Goal: Task Accomplishment & Management: Manage account settings

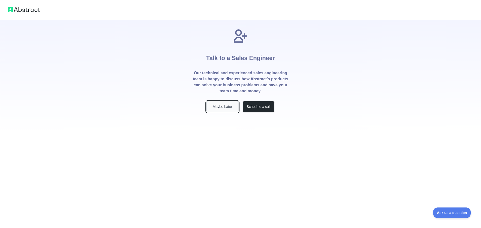
click at [212, 107] on button "Maybe Later" at bounding box center [222, 106] width 32 height 11
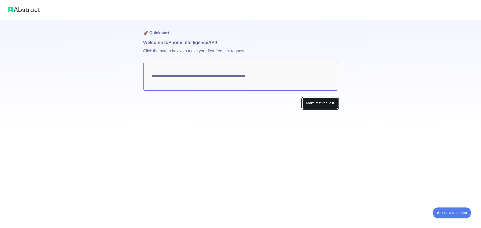
click at [315, 105] on button "Make test request" at bounding box center [319, 103] width 35 height 11
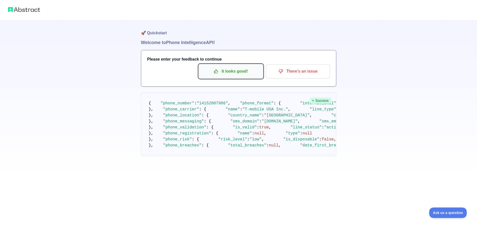
click at [232, 77] on button "It looks good!" at bounding box center [231, 71] width 64 height 14
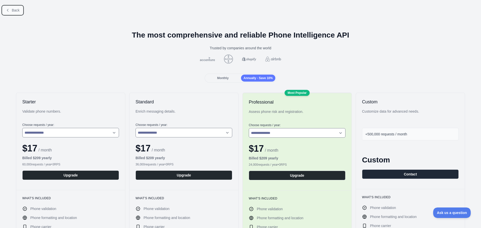
click at [9, 11] on icon at bounding box center [8, 10] width 4 height 4
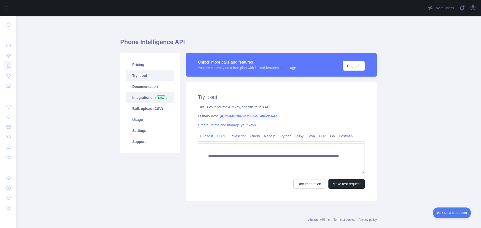
click at [145, 98] on link "Integrations New" at bounding box center [150, 97] width 48 height 11
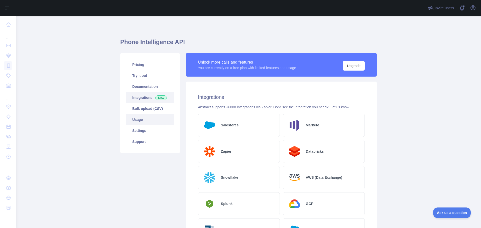
click at [139, 124] on link "Usage" at bounding box center [150, 119] width 48 height 11
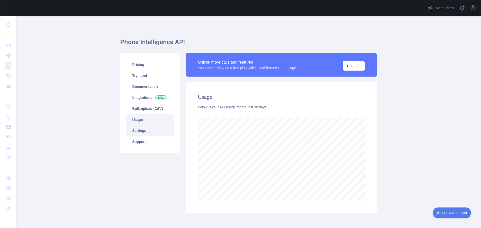
scroll to position [212, 461]
click at [141, 129] on link "Settings" at bounding box center [150, 130] width 48 height 11
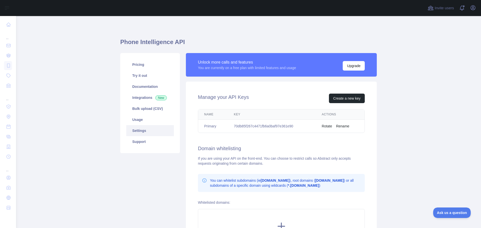
click at [244, 126] on td "70db85f267c4471fb6a0baf97e361e90" at bounding box center [272, 126] width 88 height 13
copy td "70db85f267c4471fb6a0baf97e361e90"
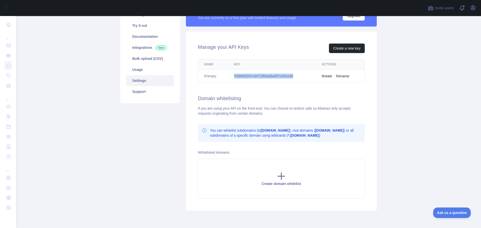
scroll to position [70, 0]
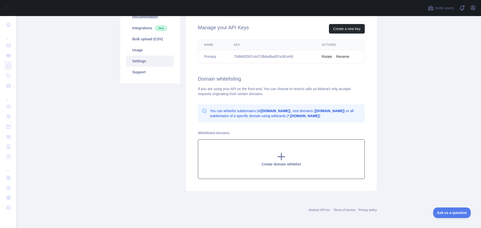
click at [284, 162] on span "Create domain whitelist" at bounding box center [281, 164] width 39 height 4
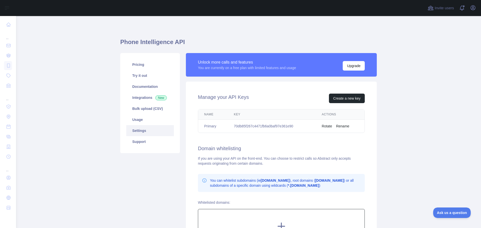
scroll to position [70, 0]
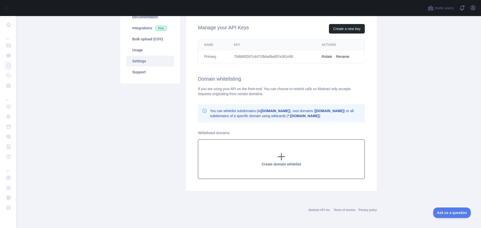
click at [263, 159] on div "Create domain whitelist" at bounding box center [281, 160] width 167 height 40
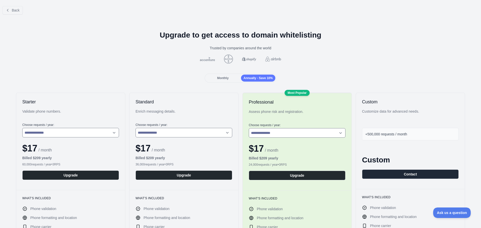
drag, startPoint x: 277, startPoint y: 159, endPoint x: 274, endPoint y: 158, distance: 3.1
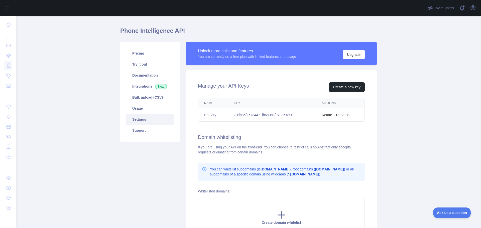
scroll to position [25, 0]
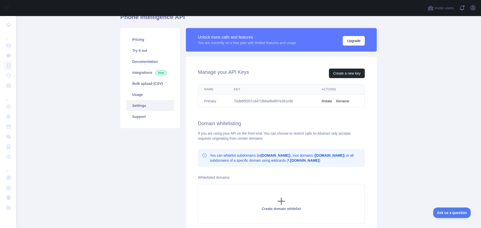
click at [254, 103] on td "70db85f267c4471fb6a0baf97e361e90" at bounding box center [272, 101] width 88 height 13
copy td "70db85f267c4471fb6a0baf97e361e90"
click at [139, 95] on link "Usage" at bounding box center [150, 94] width 48 height 11
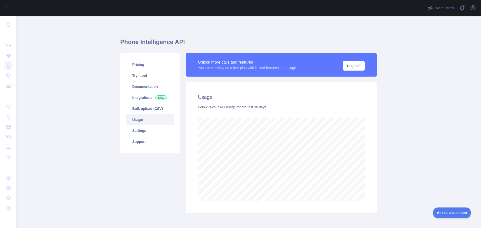
scroll to position [212, 461]
click at [138, 76] on link "Try it out" at bounding box center [150, 75] width 48 height 11
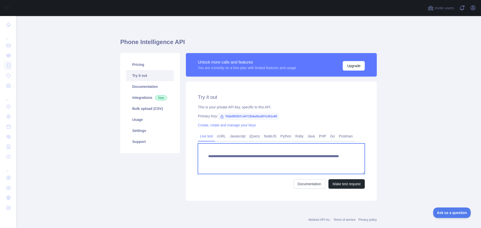
click at [223, 156] on textarea "**********" at bounding box center [281, 159] width 167 height 31
click at [229, 163] on textarea "**********" at bounding box center [281, 159] width 167 height 31
click at [206, 158] on textarea "**********" at bounding box center [281, 159] width 167 height 31
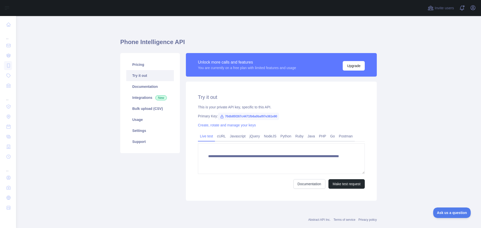
click at [233, 117] on span "70db85f267c4471fb6a0baf97e361e90" at bounding box center [248, 117] width 61 height 8
copy span "70db85f267c4471fb6a0baf97e361e90"
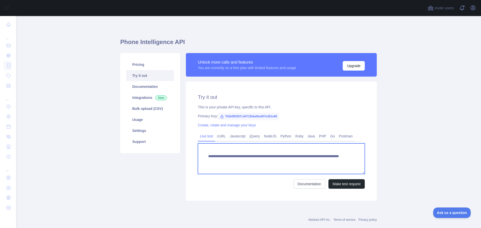
drag, startPoint x: 220, startPoint y: 162, endPoint x: 280, endPoint y: 162, distance: 59.9
click at [280, 162] on textarea "**********" at bounding box center [281, 159] width 167 height 31
click at [259, 167] on textarea "**********" at bounding box center [281, 159] width 167 height 31
click at [230, 159] on textarea "**********" at bounding box center [281, 159] width 167 height 31
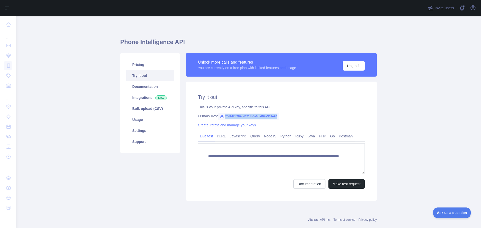
drag, startPoint x: 222, startPoint y: 117, endPoint x: 277, endPoint y: 119, distance: 54.9
click at [277, 119] on span "70db85f267c4471fb6a0baf97e361e90" at bounding box center [248, 117] width 61 height 8
copy span "70db85f267c4471fb6a0baf97e361e90"
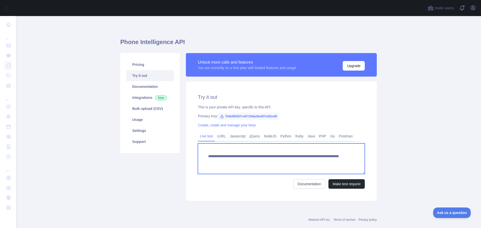
click at [210, 162] on textarea "**********" at bounding box center [281, 159] width 167 height 31
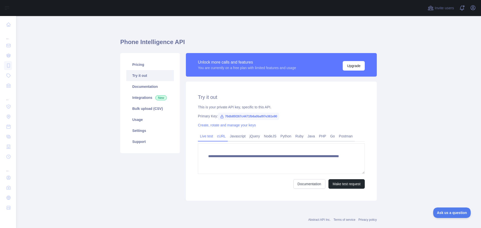
click at [218, 137] on link "cURL" at bounding box center [221, 136] width 13 height 8
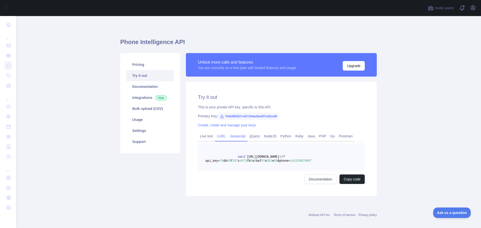
click at [234, 137] on link "Javascript" at bounding box center [238, 136] width 20 height 8
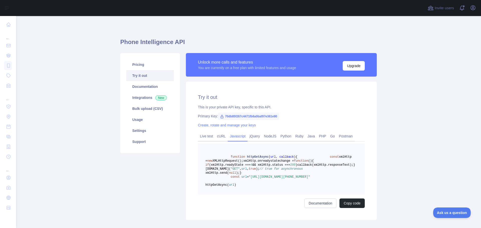
click at [249, 179] on span ""https://phoneintelligence.abstractapi.com/v1/?api_key=70db85f267c4471fb6a0baf9…" at bounding box center [279, 177] width 61 height 4
copy span "api_key"
click at [273, 179] on span ""https://phoneintelligence.abstractapi.com/v1/?api_key=70db85f267c4471fb6a0baf9…" at bounding box center [279, 177] width 61 height 4
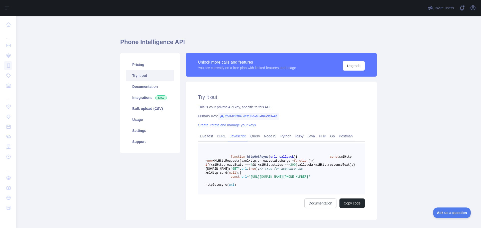
copy span "phone"
click at [206, 136] on link "Live test" at bounding box center [206, 136] width 17 height 8
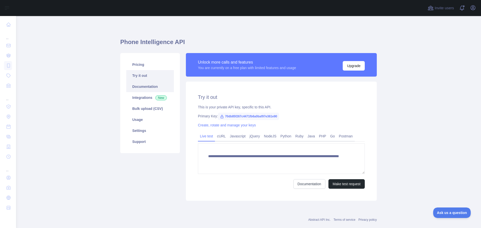
click at [138, 86] on link "Documentation" at bounding box center [150, 86] width 48 height 11
click at [137, 121] on link "Usage" at bounding box center [150, 119] width 48 height 11
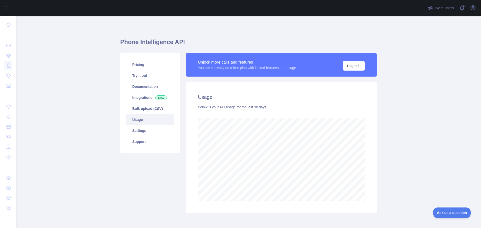
scroll to position [212, 461]
click at [129, 130] on link "Settings" at bounding box center [150, 130] width 48 height 11
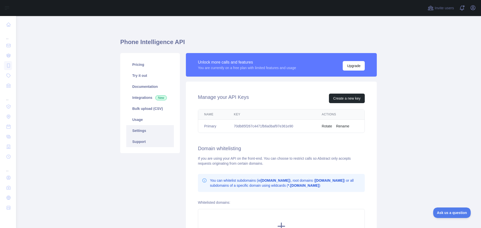
click at [138, 146] on link "Support" at bounding box center [150, 141] width 48 height 11
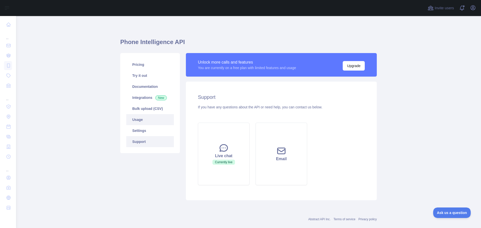
click at [134, 123] on link "Usage" at bounding box center [150, 119] width 48 height 11
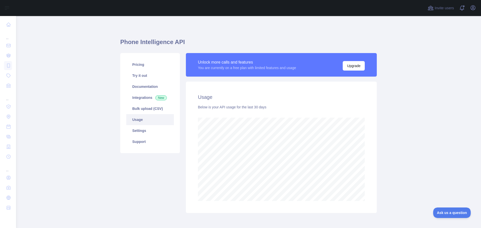
scroll to position [212, 461]
click at [144, 128] on link "Settings" at bounding box center [150, 130] width 48 height 11
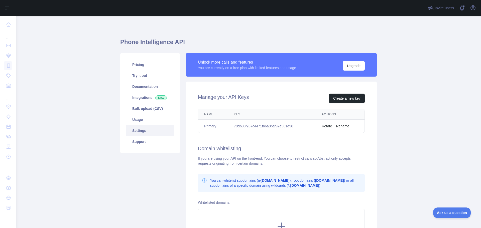
click at [244, 126] on td "70db85f267c4471fb6a0baf97e361e90" at bounding box center [272, 126] width 88 height 13
copy td "70db85f267c4471fb6a0baf97e361e90"
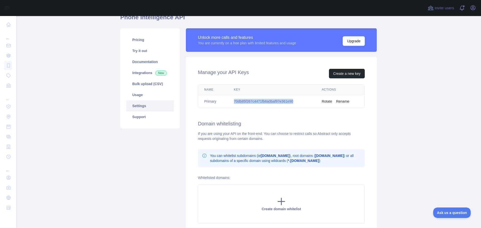
scroll to position [25, 0]
drag, startPoint x: 213, startPoint y: 139, endPoint x: 260, endPoint y: 138, distance: 46.9
click at [258, 138] on div "If you are using your API on the front-end. You can choose to restrict calls so…" at bounding box center [281, 136] width 167 height 10
click at [260, 138] on div "If you are using your API on the front-end. You can choose to restrict calls so…" at bounding box center [281, 136] width 167 height 10
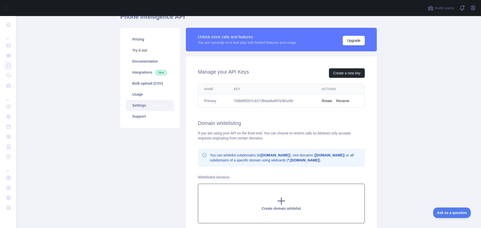
scroll to position [20, 0]
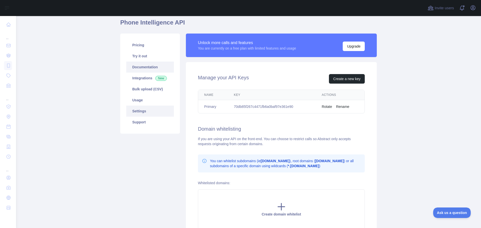
click at [138, 68] on link "Documentation" at bounding box center [150, 67] width 48 height 11
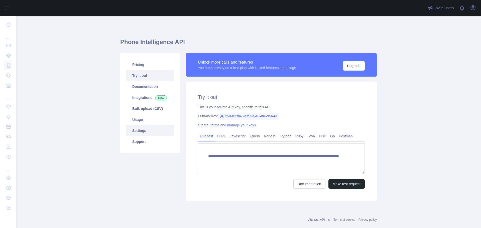
click at [143, 134] on link "Settings" at bounding box center [150, 130] width 48 height 11
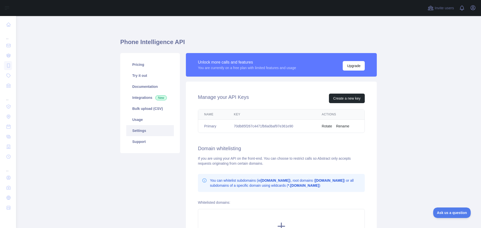
click at [246, 127] on td "70db85f267c4471fb6a0baf97e361e90" at bounding box center [272, 126] width 88 height 13
copy td "70db85f267c4471fb6a0baf97e361e90"
click at [341, 98] on button "Create a new key" at bounding box center [347, 99] width 36 height 10
click at [266, 126] on td "70db85f267c4471fb6a0baf97e361e90" at bounding box center [272, 126] width 88 height 13
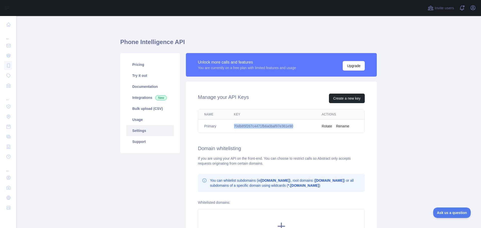
click at [266, 126] on td "70db85f267c4471fb6a0baf97e361e90" at bounding box center [272, 126] width 88 height 13
click at [138, 76] on link "Try it out" at bounding box center [150, 75] width 48 height 11
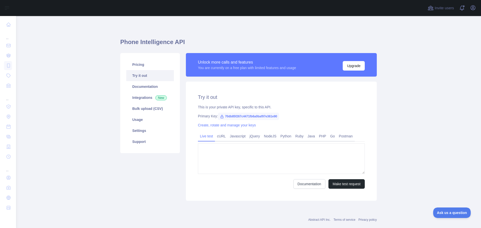
type textarea "**********"
click at [246, 118] on span "70db85f267c4471fb6a0baf97e361e90" at bounding box center [248, 117] width 61 height 8
click at [246, 116] on span "70db85f267c4471fb6a0baf97e361e90" at bounding box center [248, 117] width 61 height 8
copy span "70db85f267c4471fb6a0baf97e361e90"
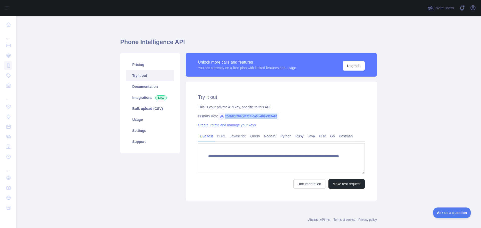
copy span "70db85f267c4471fb6a0baf97e361e90"
